Goal: Task Accomplishment & Management: Use online tool/utility

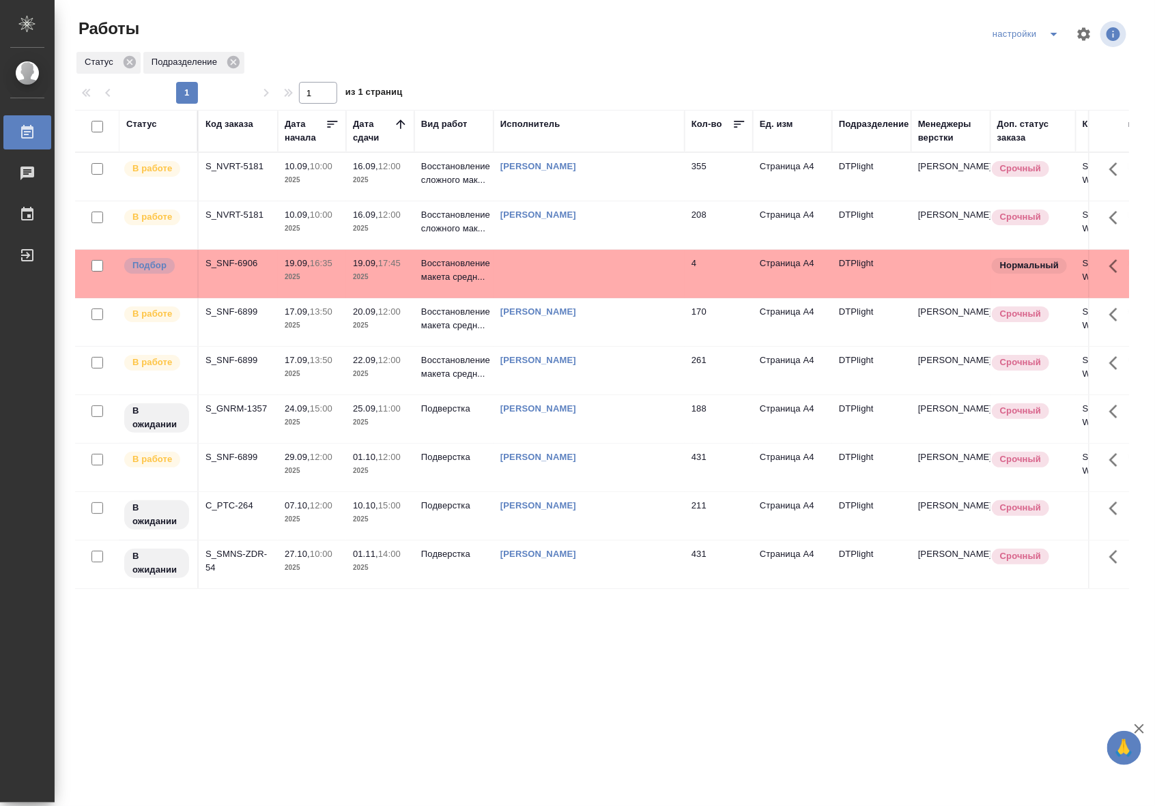
click at [700, 182] on td "355" at bounding box center [718, 177] width 68 height 48
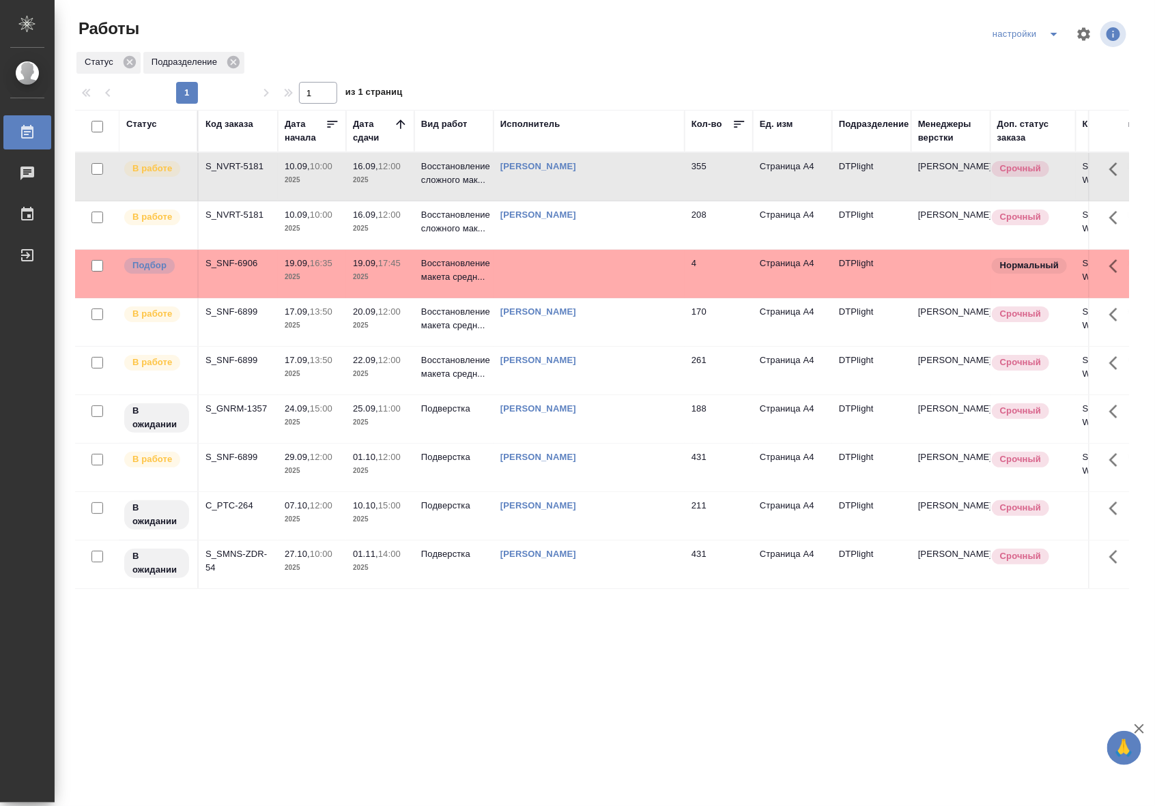
click at [614, 229] on td "[PERSON_NAME]" at bounding box center [588, 225] width 191 height 48
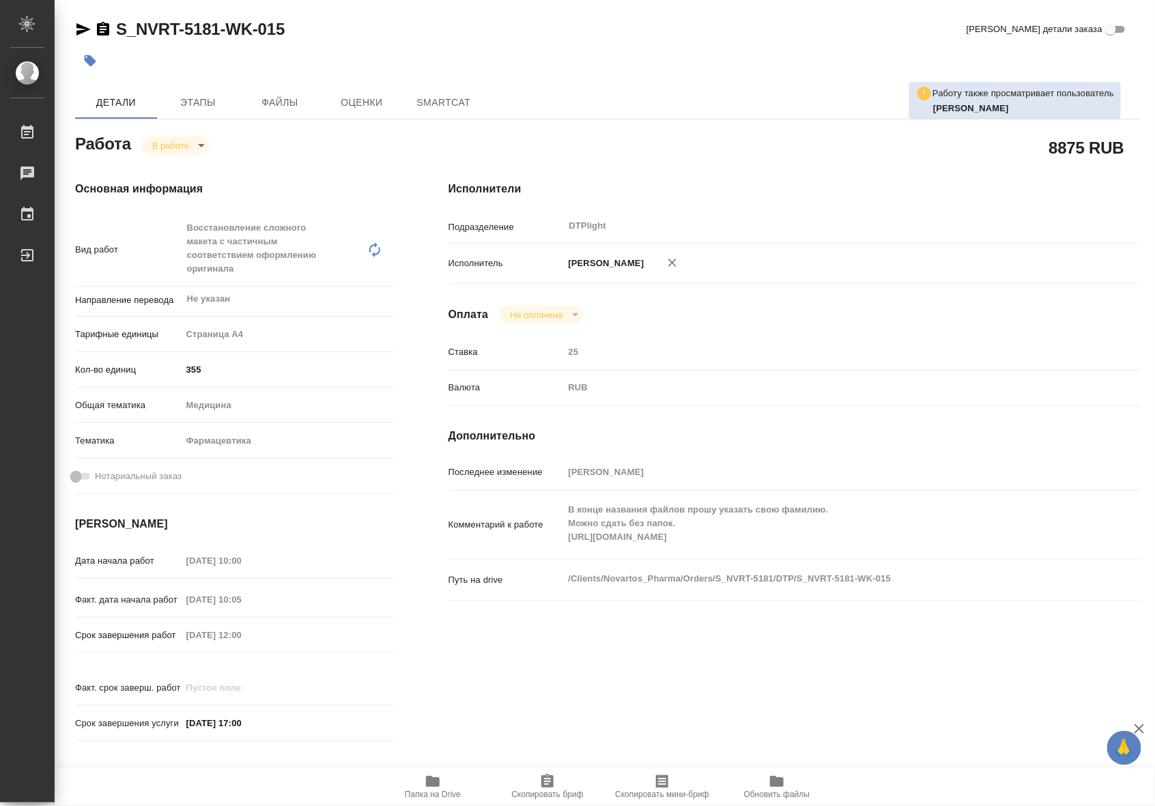
type textarea "x"
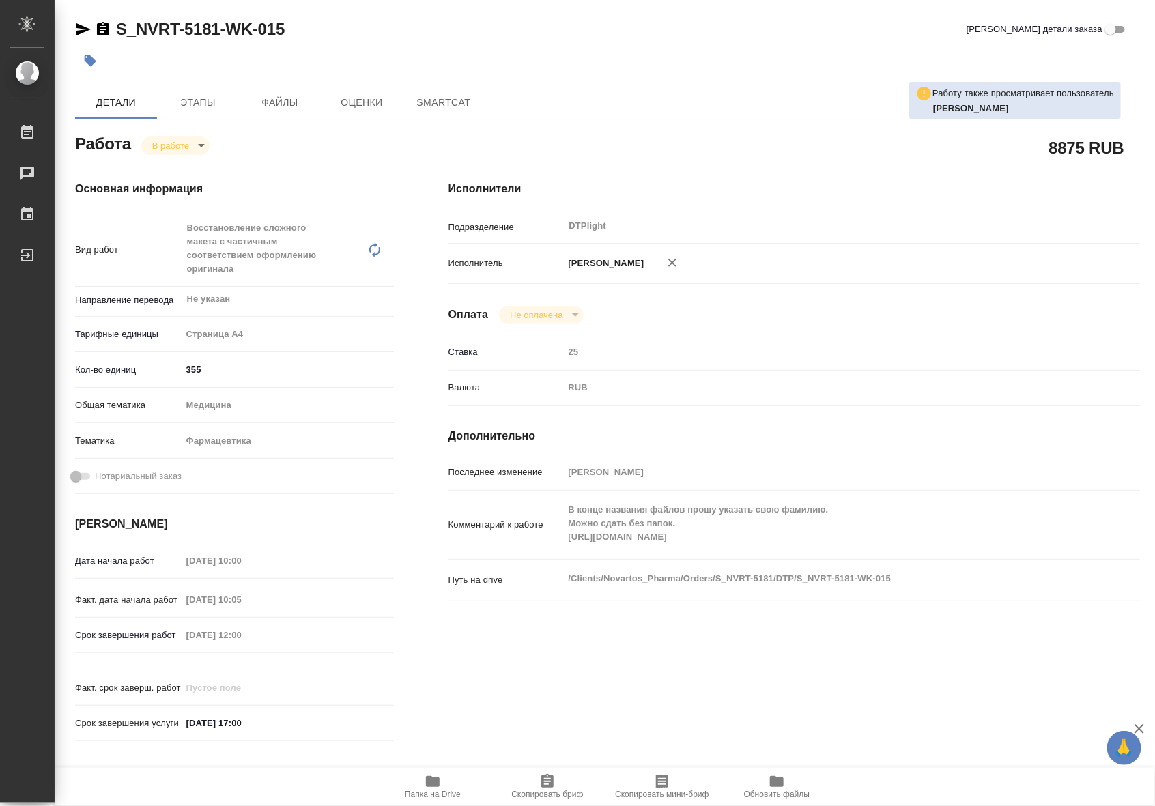
type textarea "x"
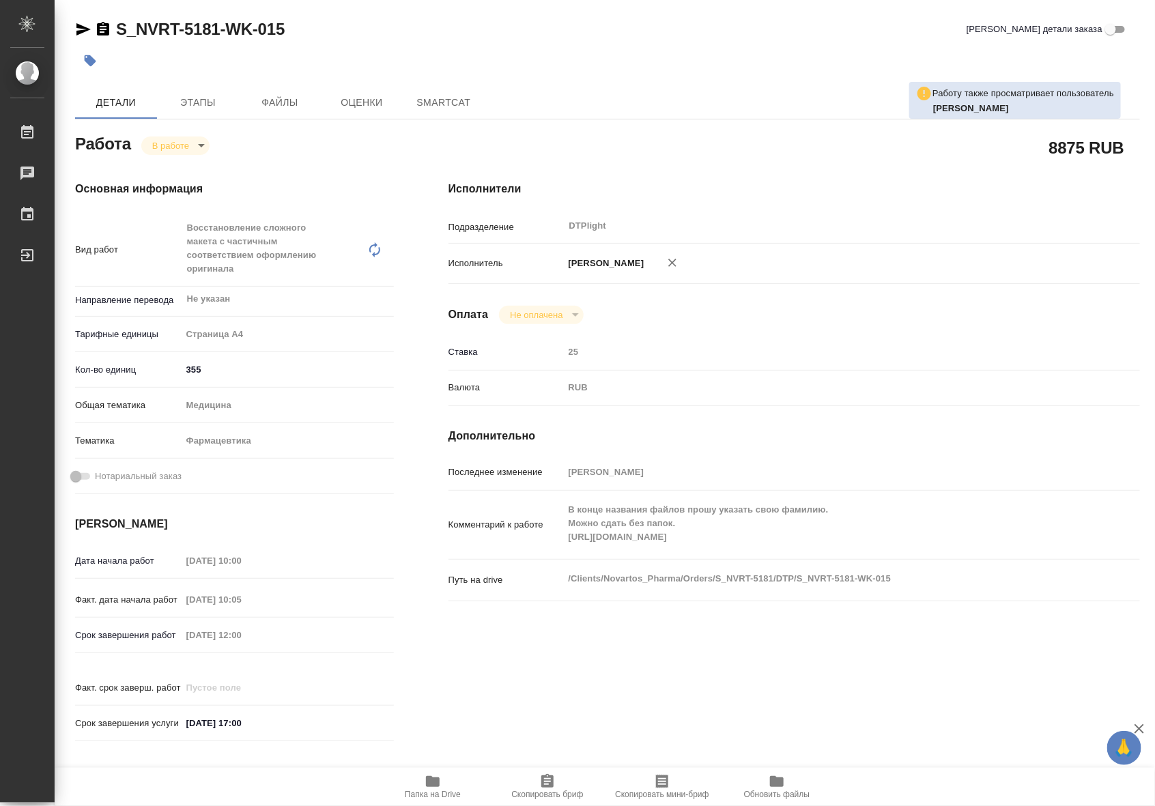
type textarea "x"
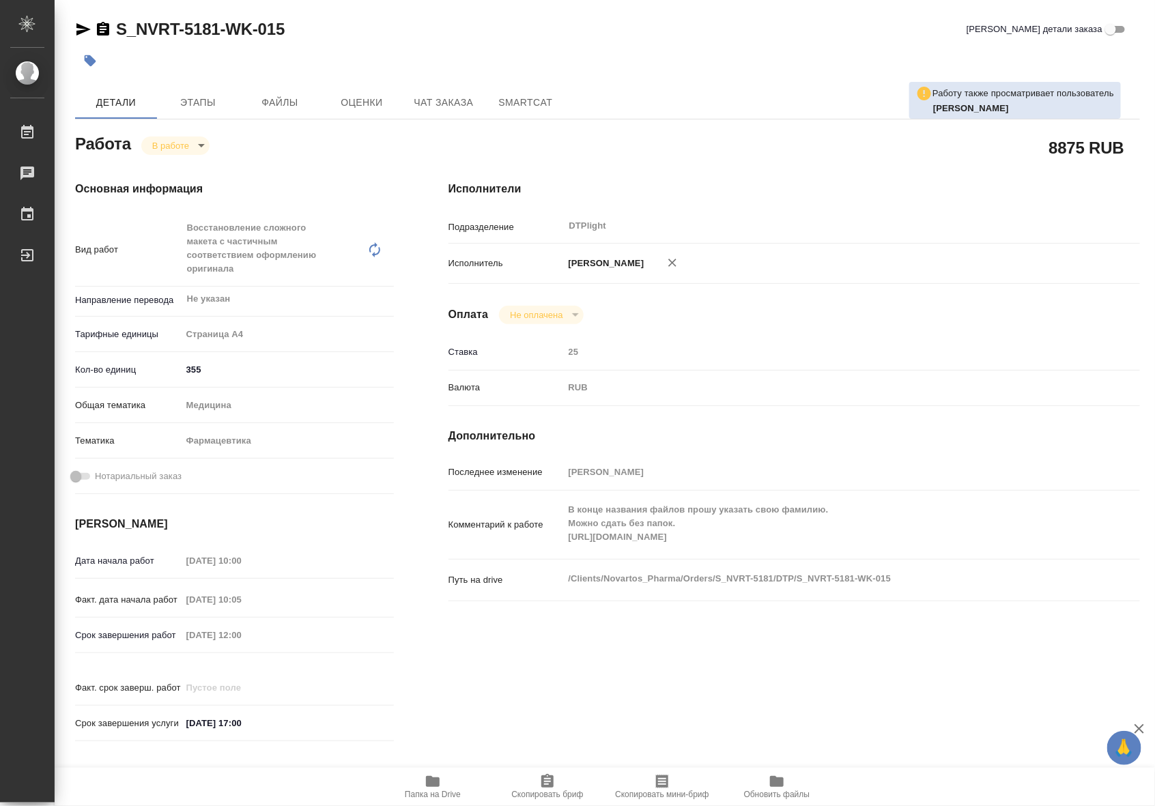
click at [441, 774] on span "Папка на Drive" at bounding box center [432, 786] width 98 height 26
type textarea "x"
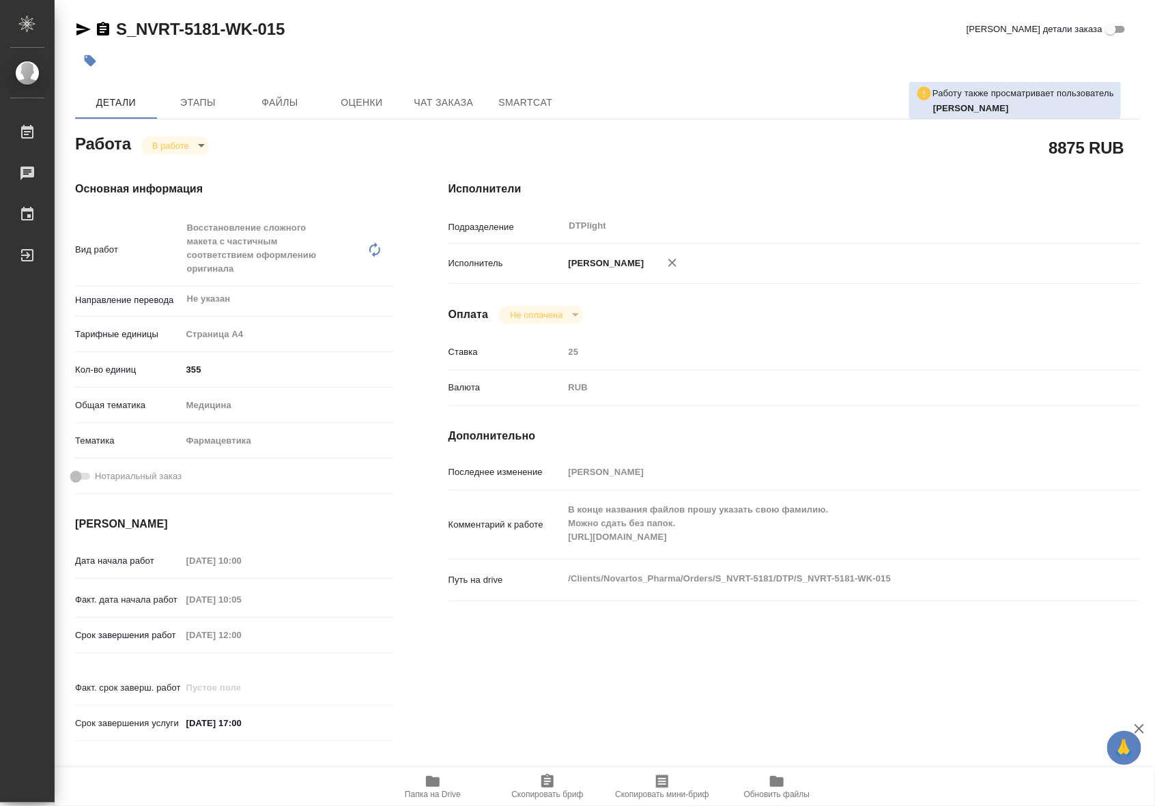
type textarea "x"
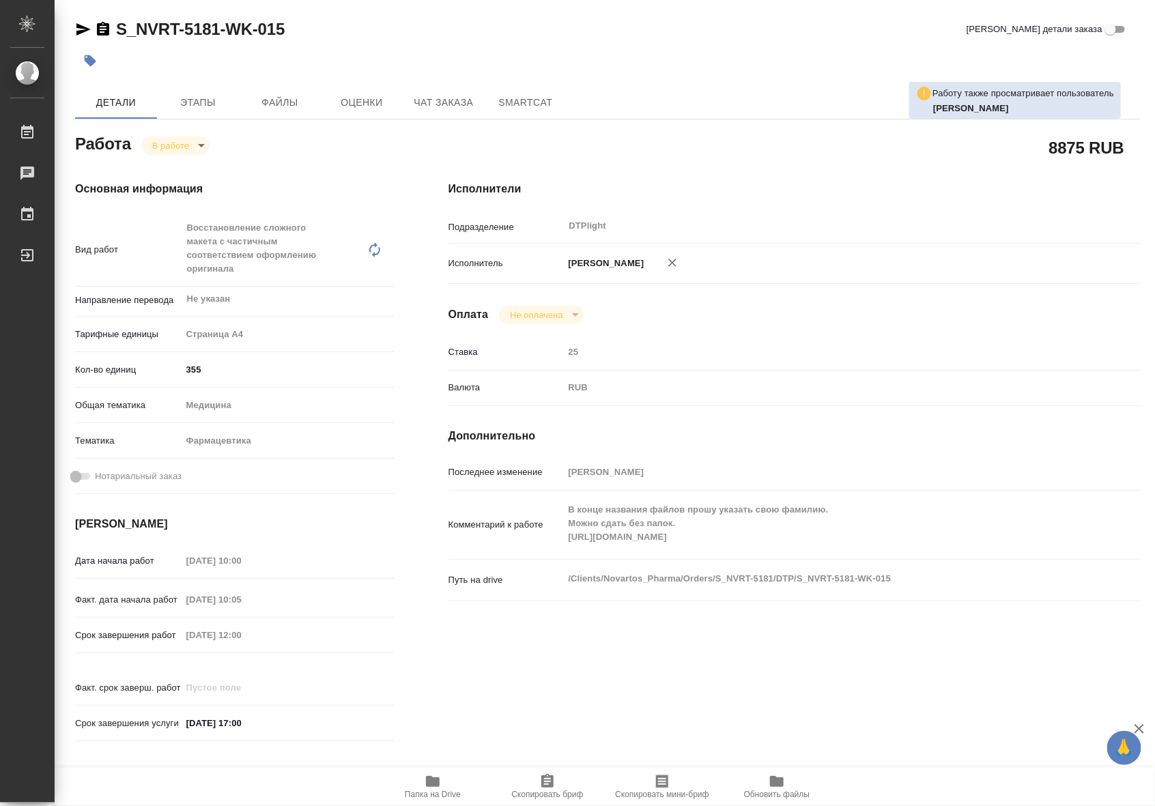
type textarea "x"
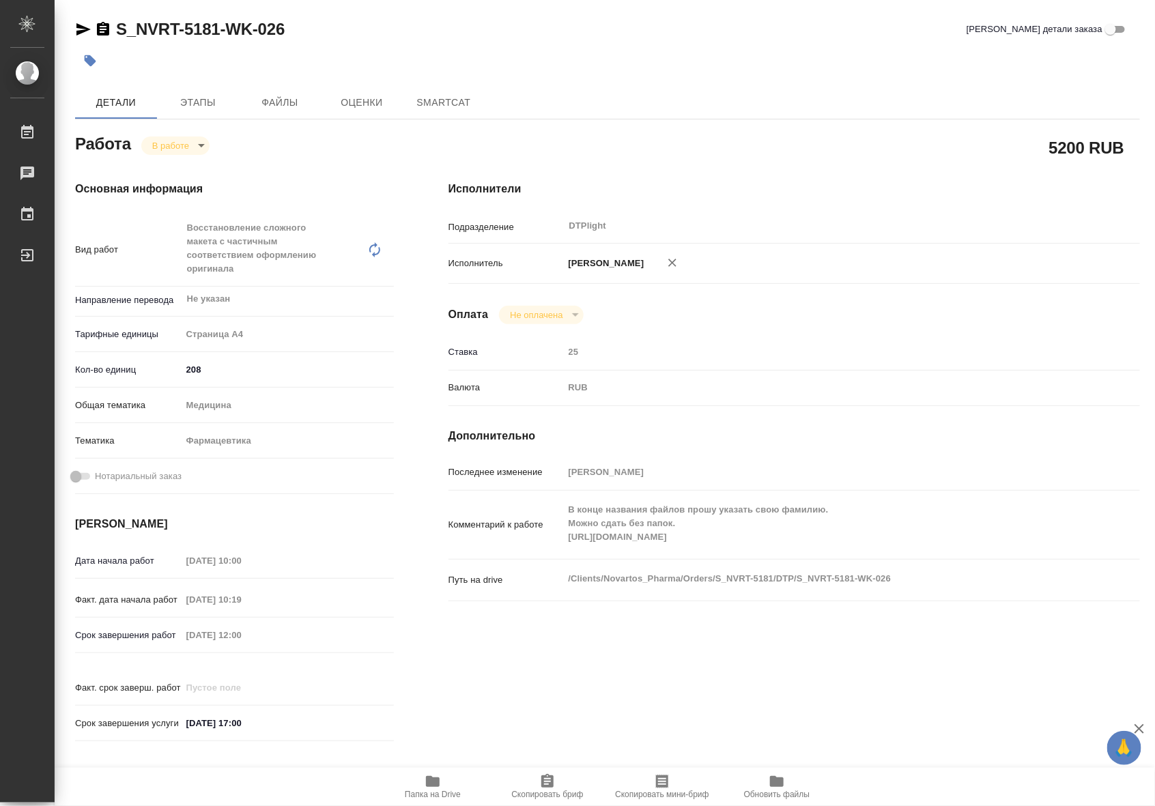
type textarea "x"
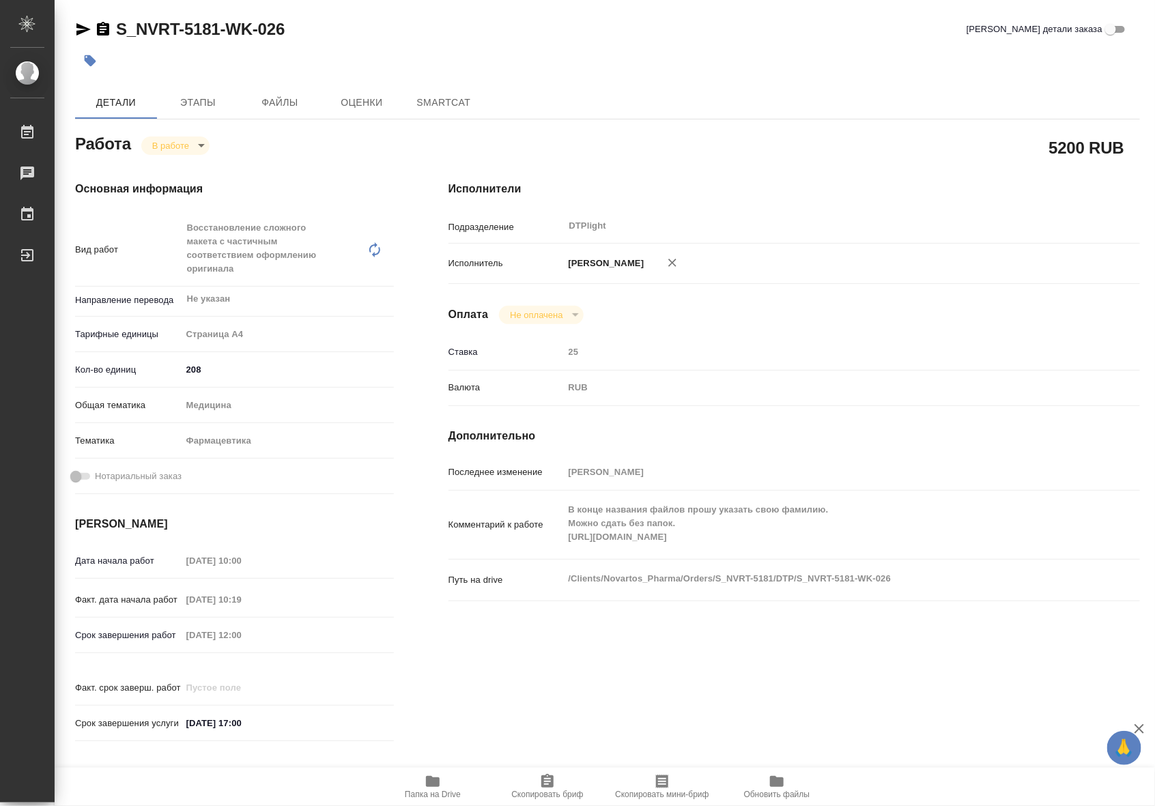
type textarea "x"
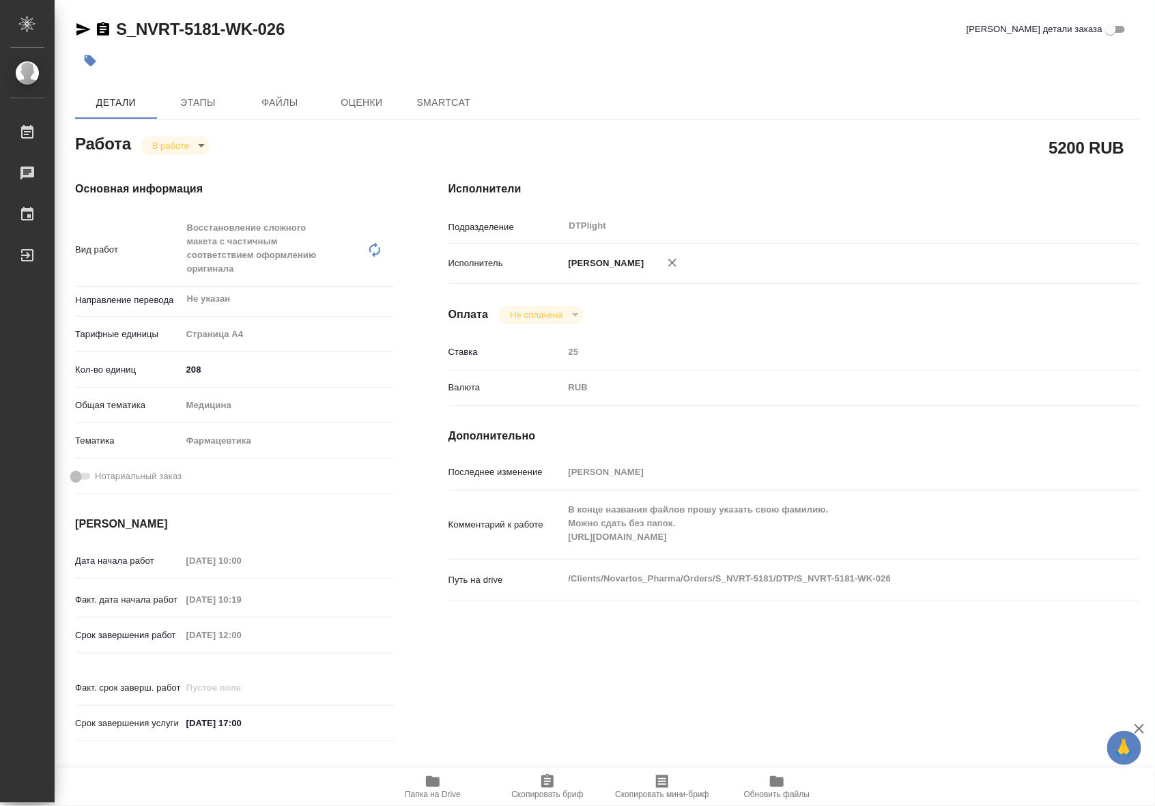
type textarea "x"
click at [446, 780] on span "Папка на Drive" at bounding box center [432, 786] width 98 height 26
type textarea "x"
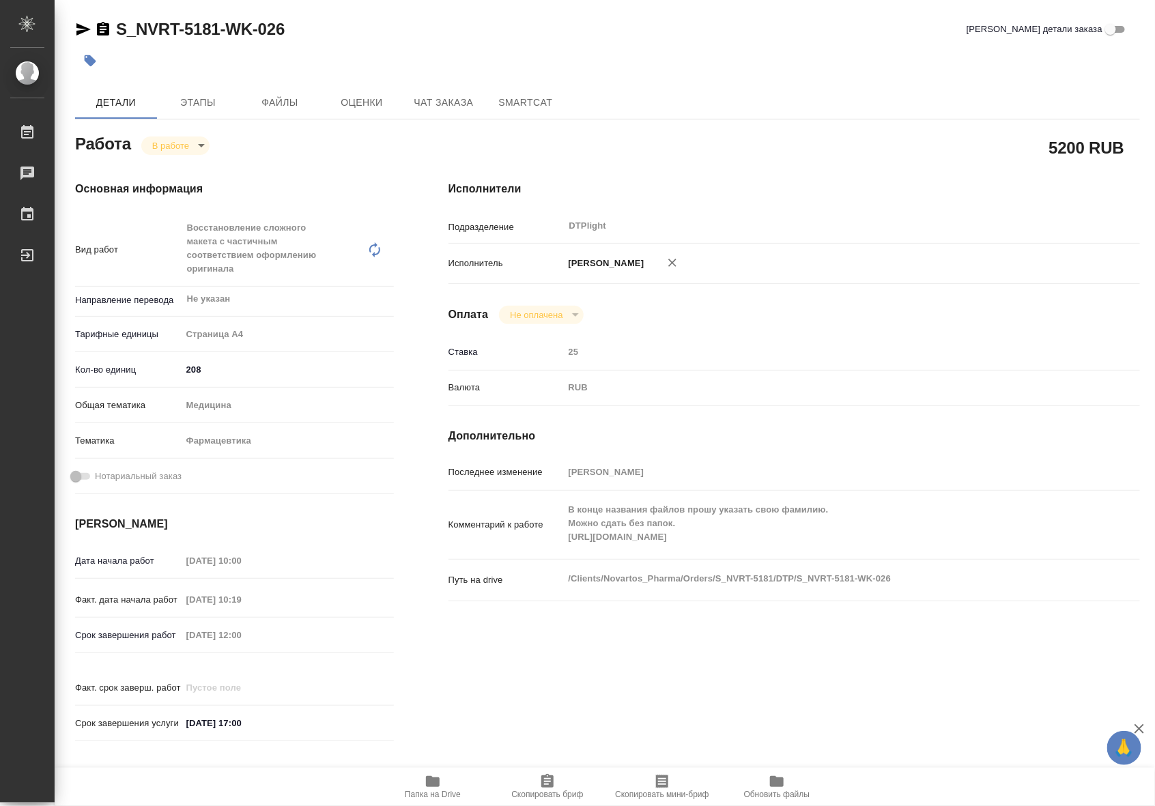
type textarea "x"
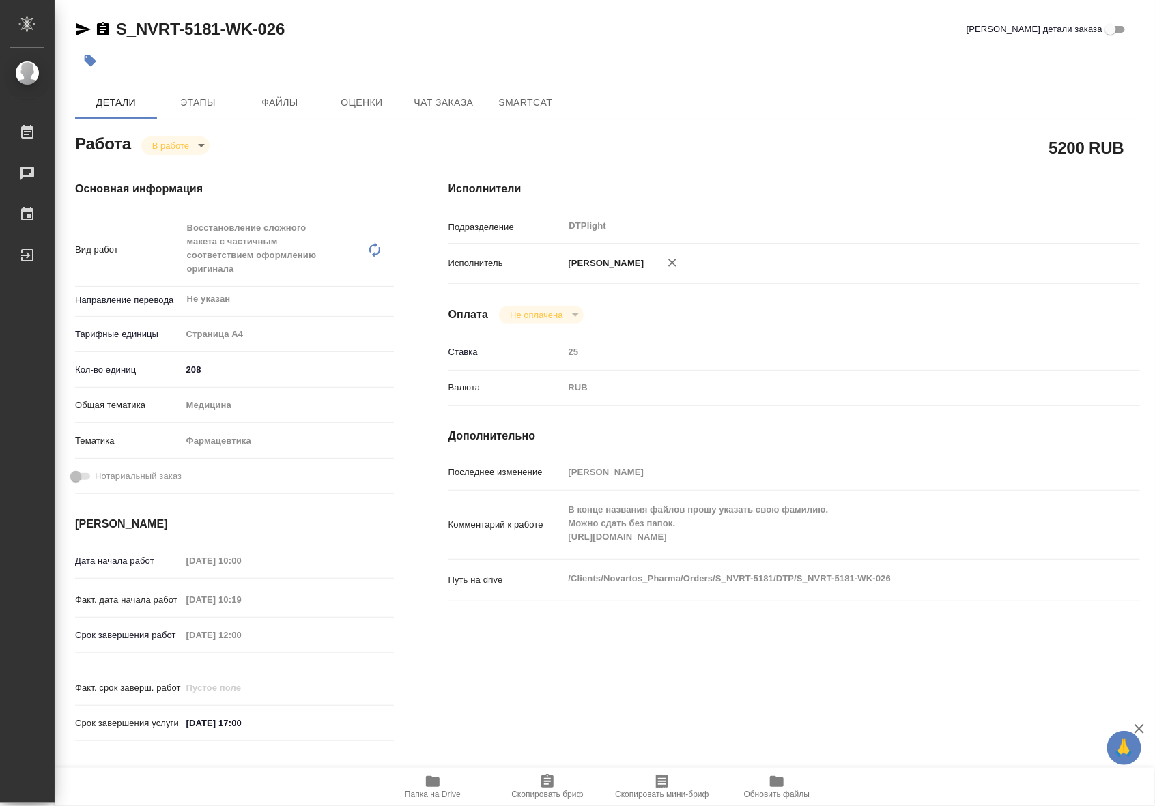
type textarea "x"
